Goal: Communication & Community: Participate in discussion

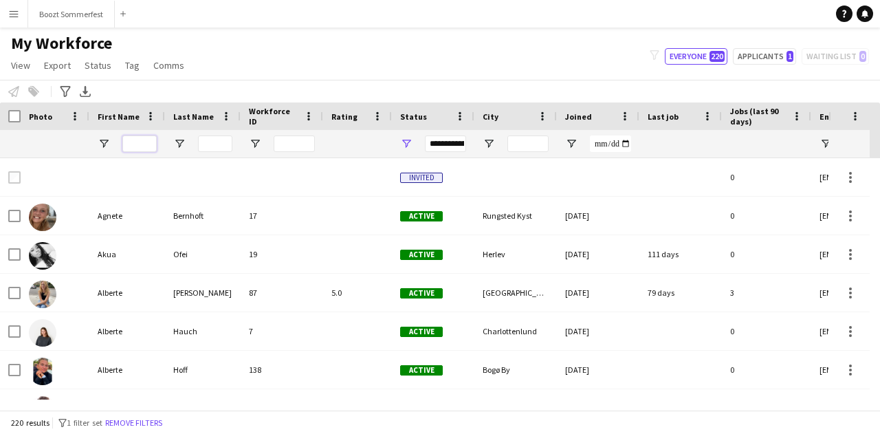
click at [137, 145] on input "First Name Filter Input" at bounding box center [139, 143] width 34 height 16
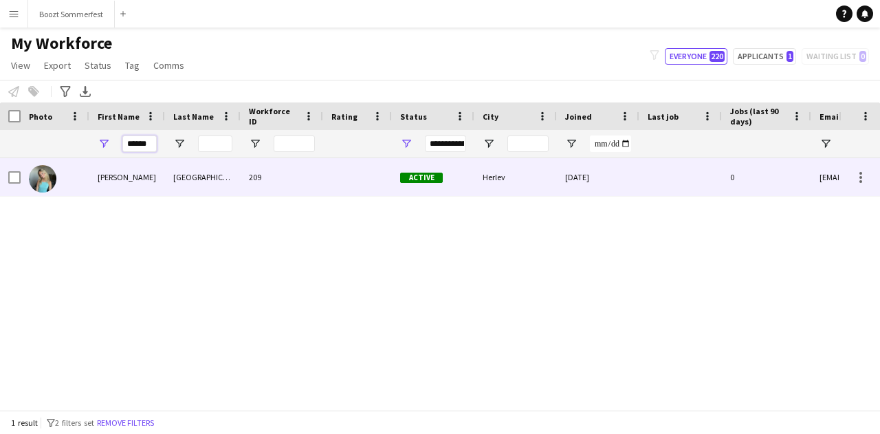
type input "******"
click at [603, 177] on div "[DATE]" at bounding box center [598, 177] width 82 height 38
click at [861, 168] on div at bounding box center [859, 177] width 41 height 38
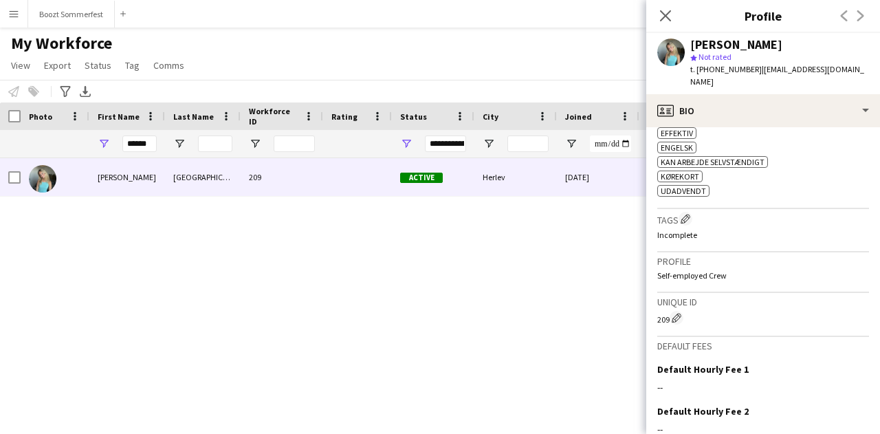
scroll to position [699, 0]
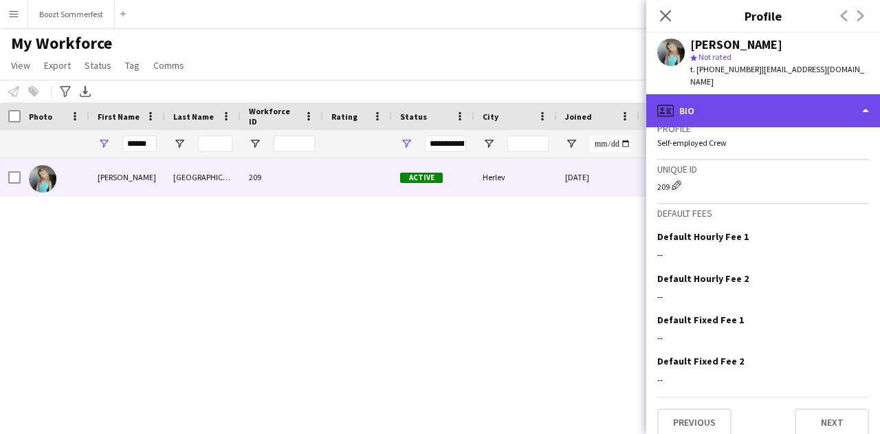
click at [864, 101] on div "profile Bio" at bounding box center [763, 110] width 234 height 33
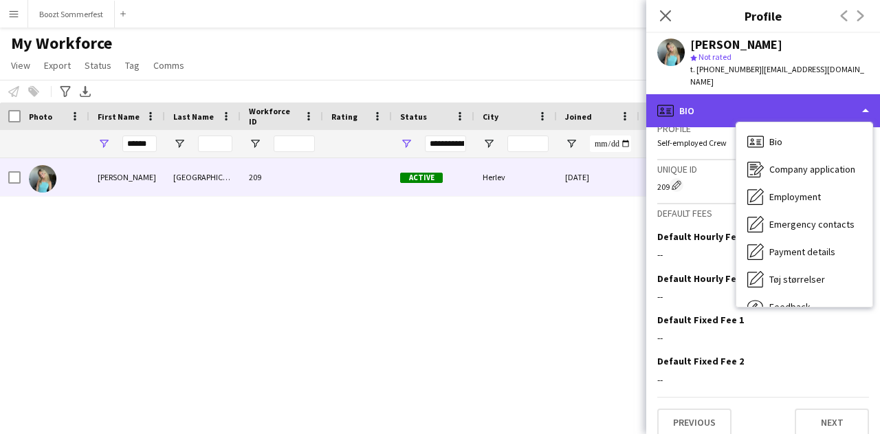
click at [864, 101] on div "profile Bio" at bounding box center [763, 110] width 234 height 33
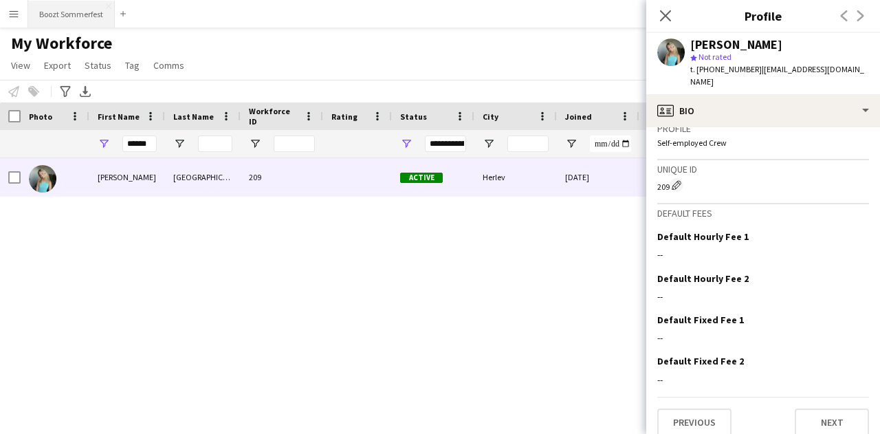
click at [54, 8] on button "Boozt Sommerfest Close" at bounding box center [71, 14] width 87 height 27
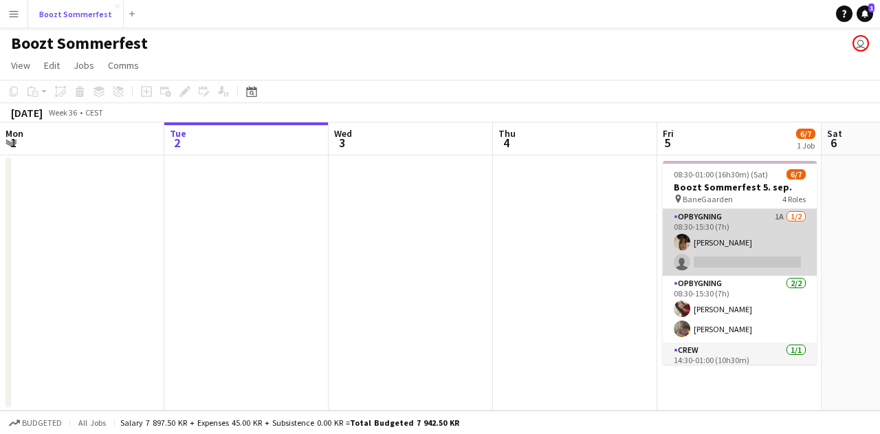
scroll to position [91, 0]
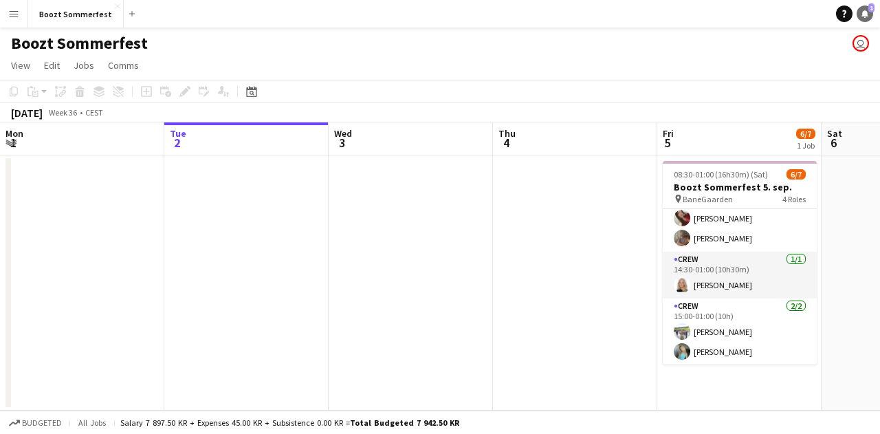
click at [871, 11] on span "1" at bounding box center [871, 7] width 6 height 9
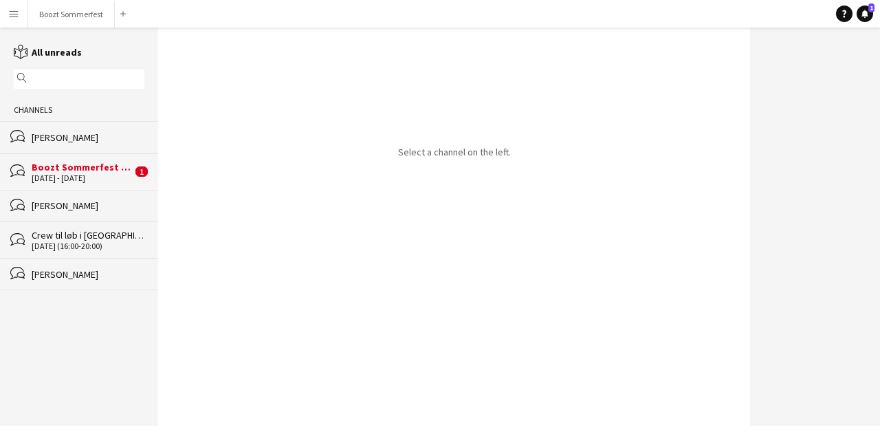
click at [49, 167] on div "Boozt Sommerfest 5. sep." at bounding box center [82, 167] width 100 height 12
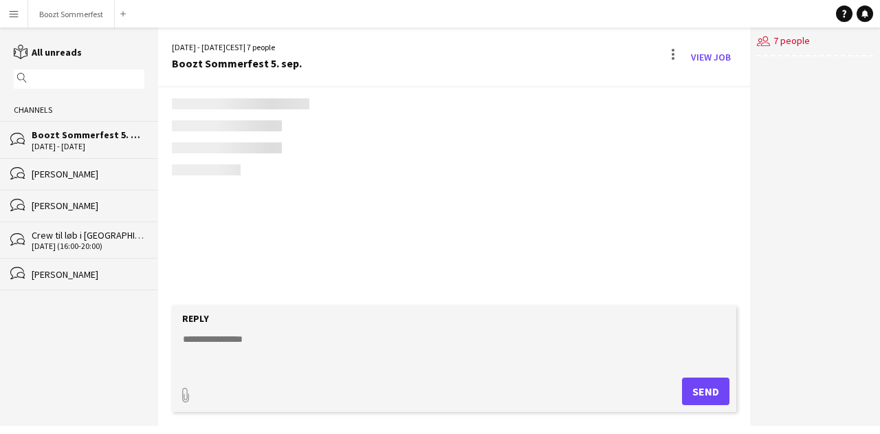
scroll to position [713, 0]
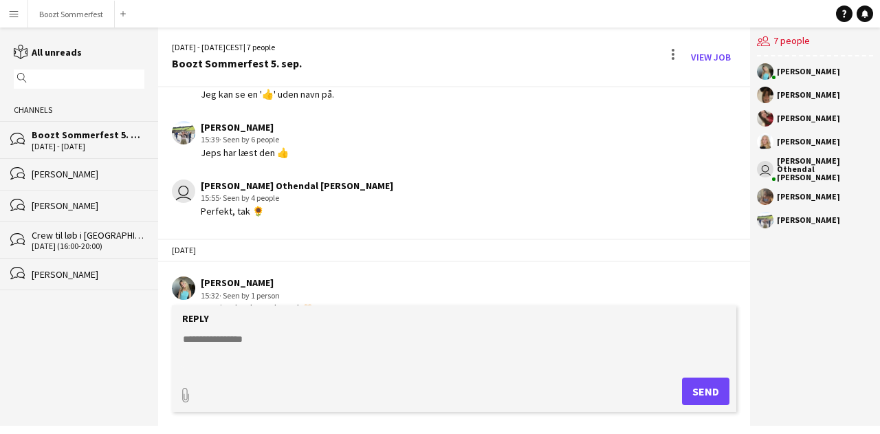
click at [304, 336] on textarea at bounding box center [456, 350] width 551 height 36
type textarea "****"
click at [718, 395] on button "Send" at bounding box center [705, 390] width 47 height 27
